Goal: Transaction & Acquisition: Purchase product/service

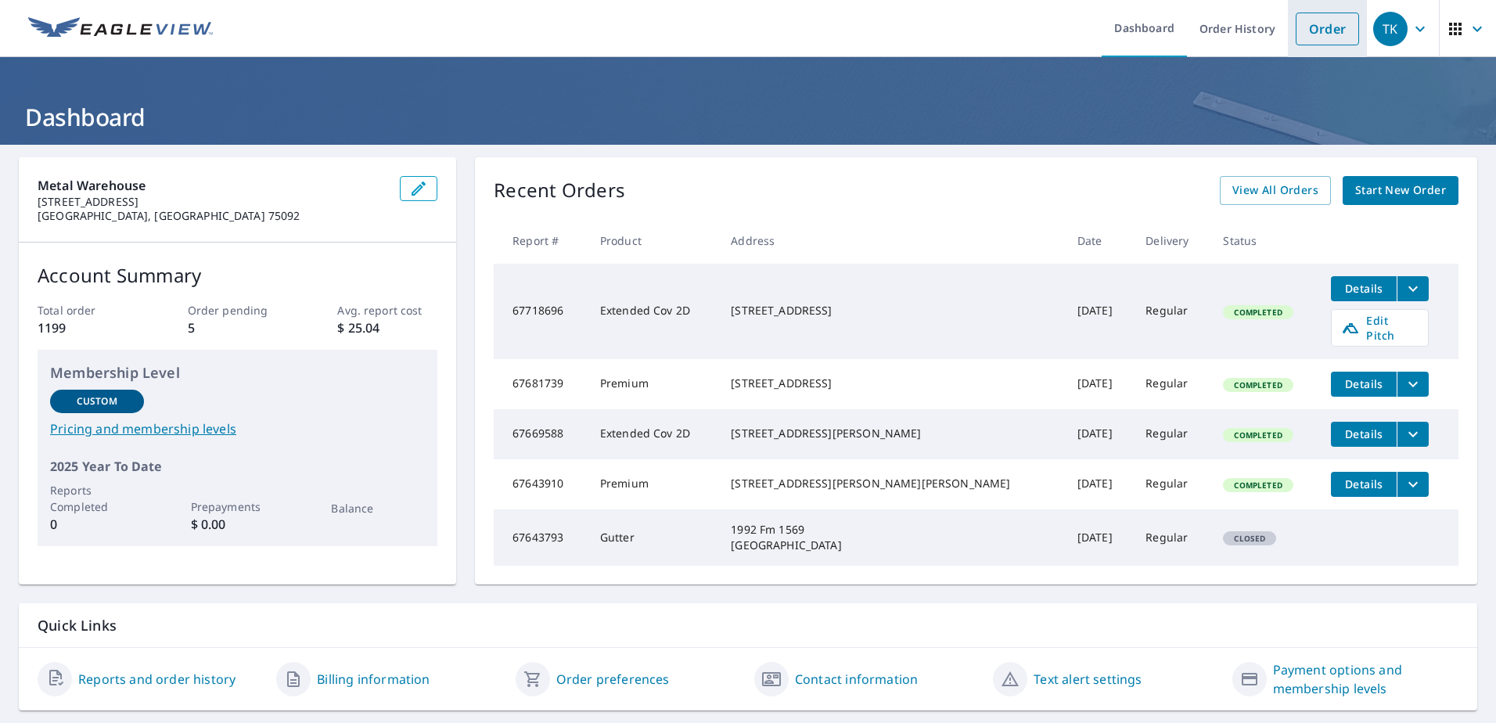
click at [1323, 33] on link "Order" at bounding box center [1327, 29] width 63 height 33
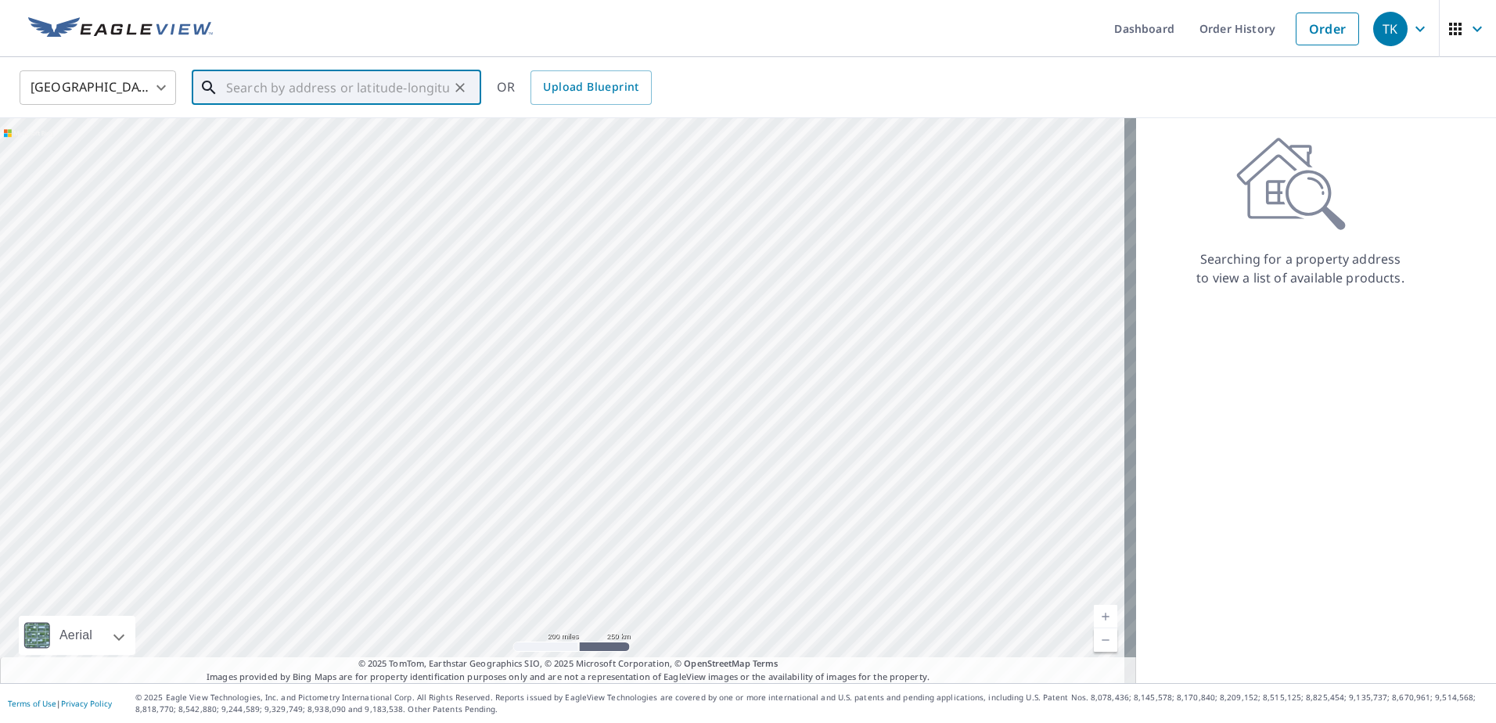
paste input "[STREET_ADDRESS]"
drag, startPoint x: 319, startPoint y: 80, endPoint x: 319, endPoint y: 124, distance: 43.8
click at [319, 81] on input "1843 Granite Wy, Van Alstyne, [GEOGRAPHIC_DATA]" at bounding box center [337, 88] width 223 height 44
click at [311, 138] on span "[STREET_ADDRESS]" at bounding box center [346, 133] width 246 height 19
type input "[STREET_ADDRESS]"
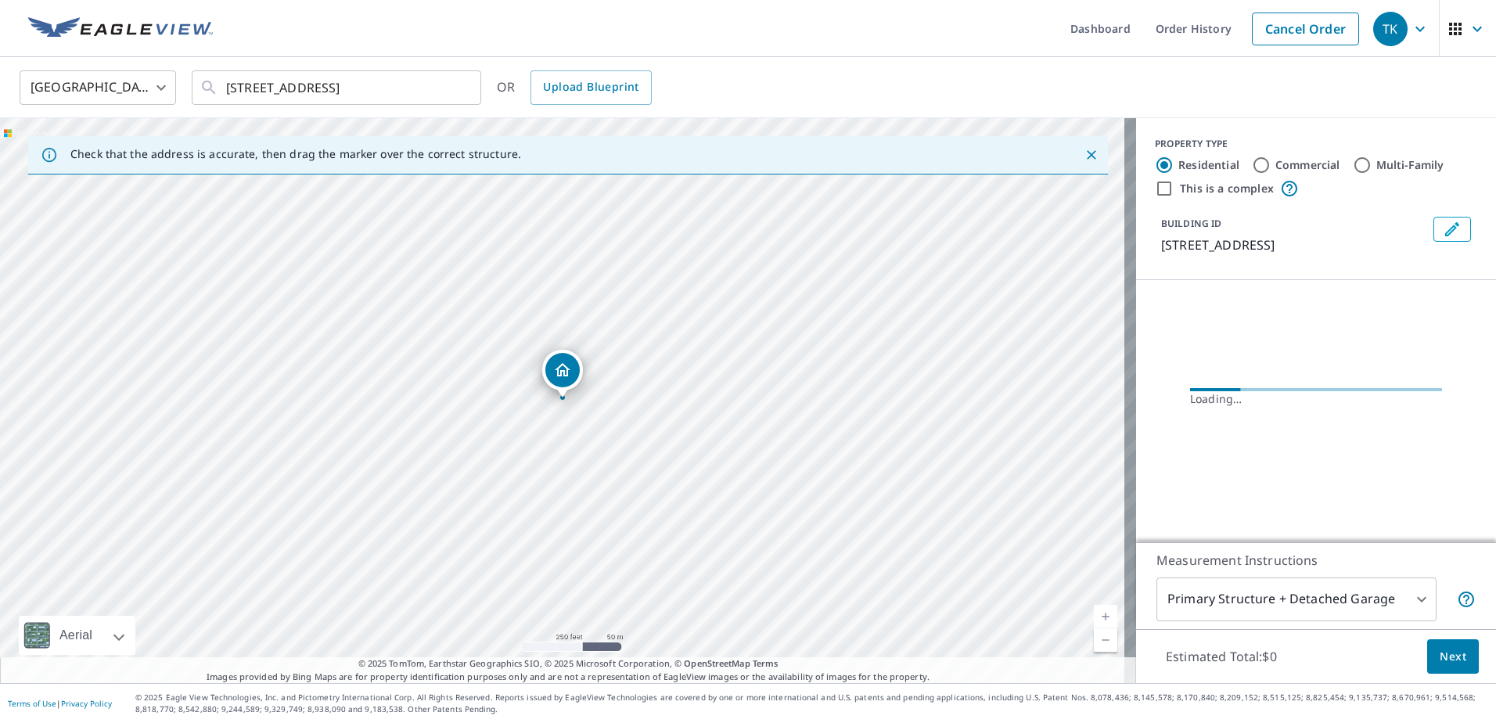
click at [1094, 615] on link "Current Level 17, Zoom In" at bounding box center [1105, 616] width 23 height 23
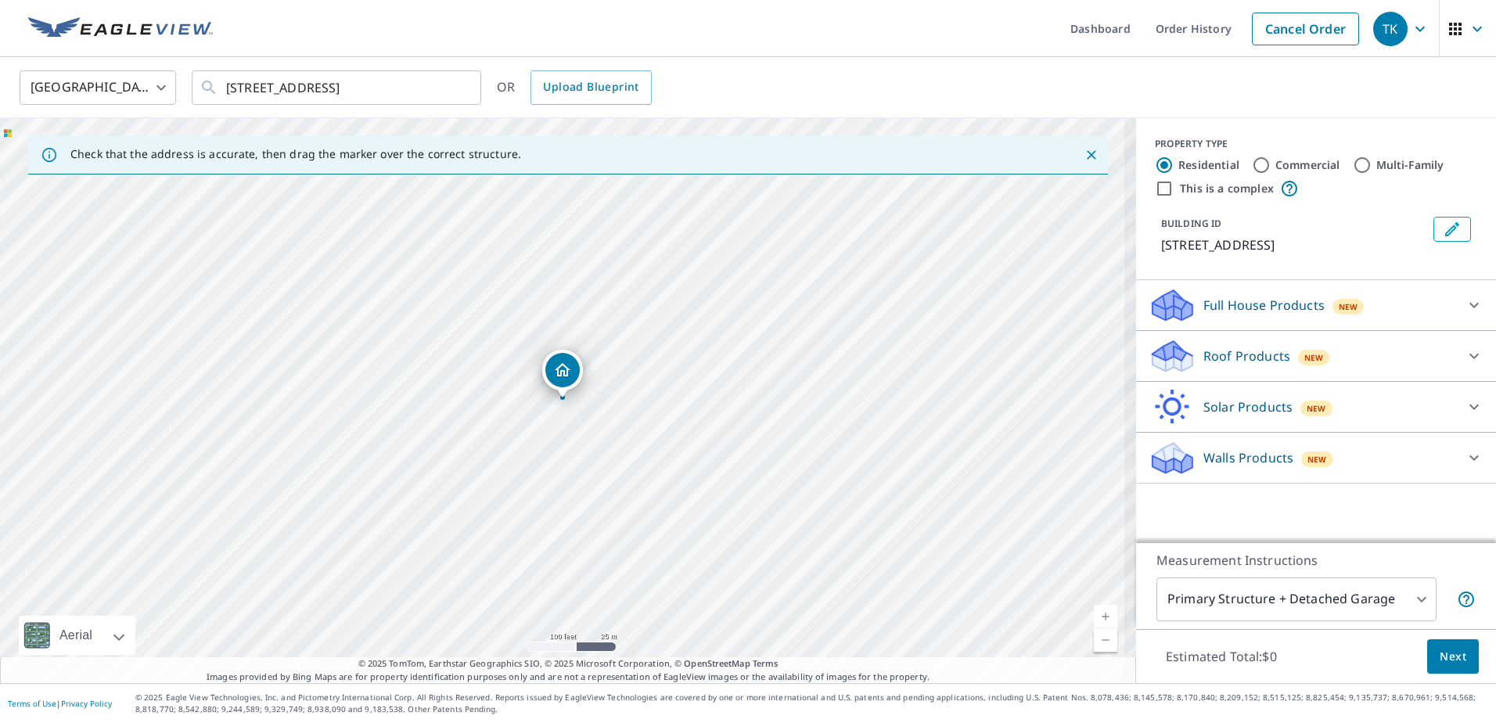
click at [1094, 615] on link "Current Level 18, Zoom In" at bounding box center [1105, 616] width 23 height 23
click at [1099, 644] on link "Current Level 20, Zoom Out" at bounding box center [1105, 639] width 23 height 23
click at [1099, 644] on link "Current Level 19, Zoom Out" at bounding box center [1105, 639] width 23 height 23
click at [1099, 644] on link "Current Level 18, Zoom Out" at bounding box center [1105, 639] width 23 height 23
